Goal: Go to known website: Access a specific website the user already knows

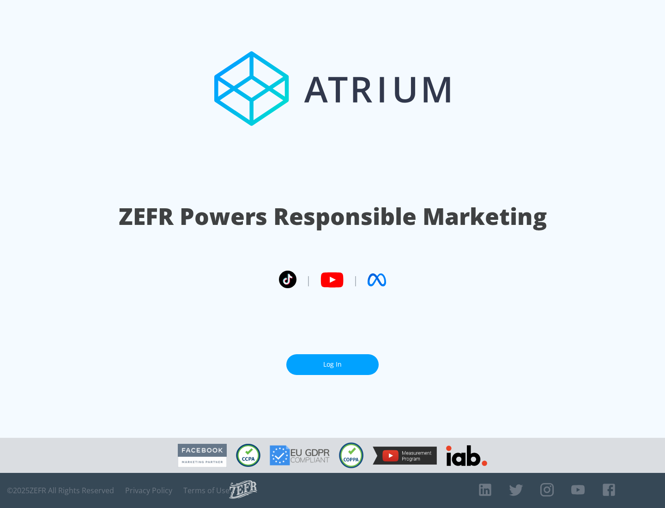
click at [333, 361] on link "Log In" at bounding box center [332, 364] width 92 height 21
